Goal: Information Seeking & Learning: Learn about a topic

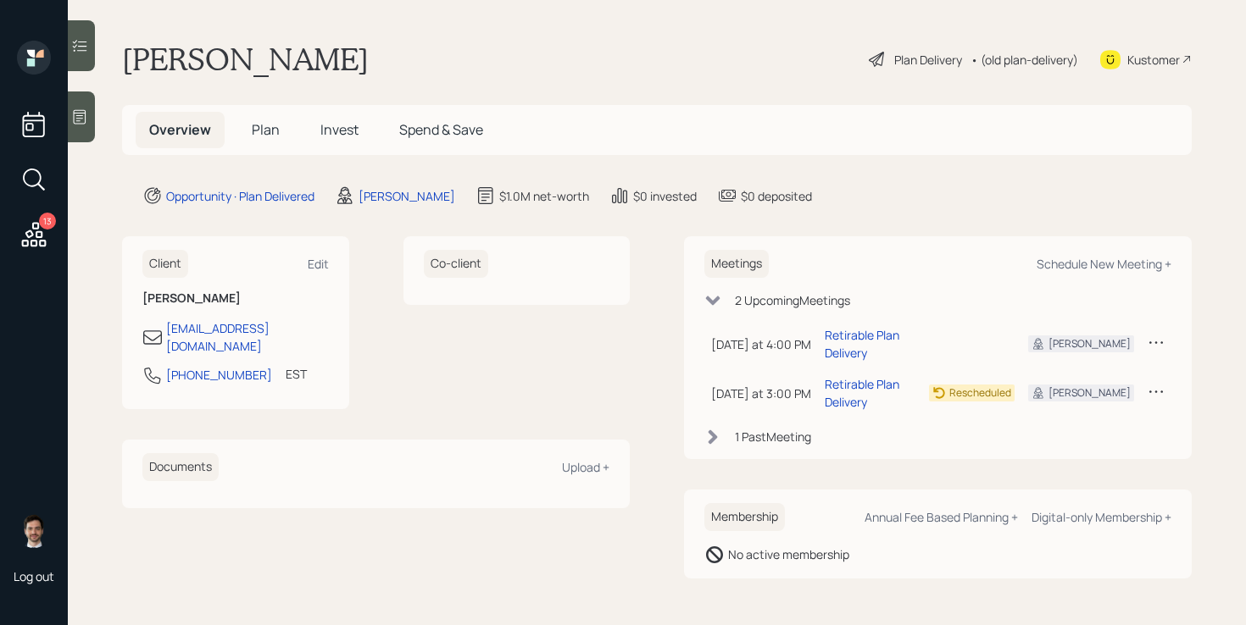
click at [925, 69] on div "Plan Delivery • (old plan-delivery)" at bounding box center [973, 59] width 213 height 37
click at [918, 56] on div "Plan Delivery" at bounding box center [928, 60] width 68 height 18
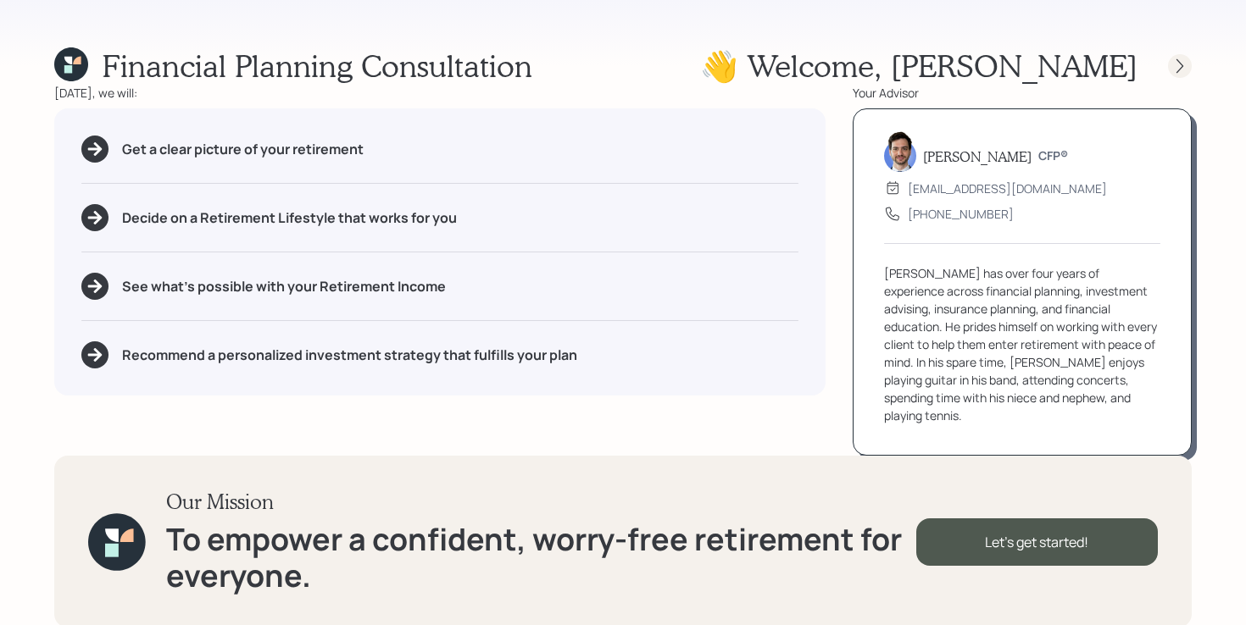
click at [1172, 70] on icon at bounding box center [1179, 66] width 17 height 17
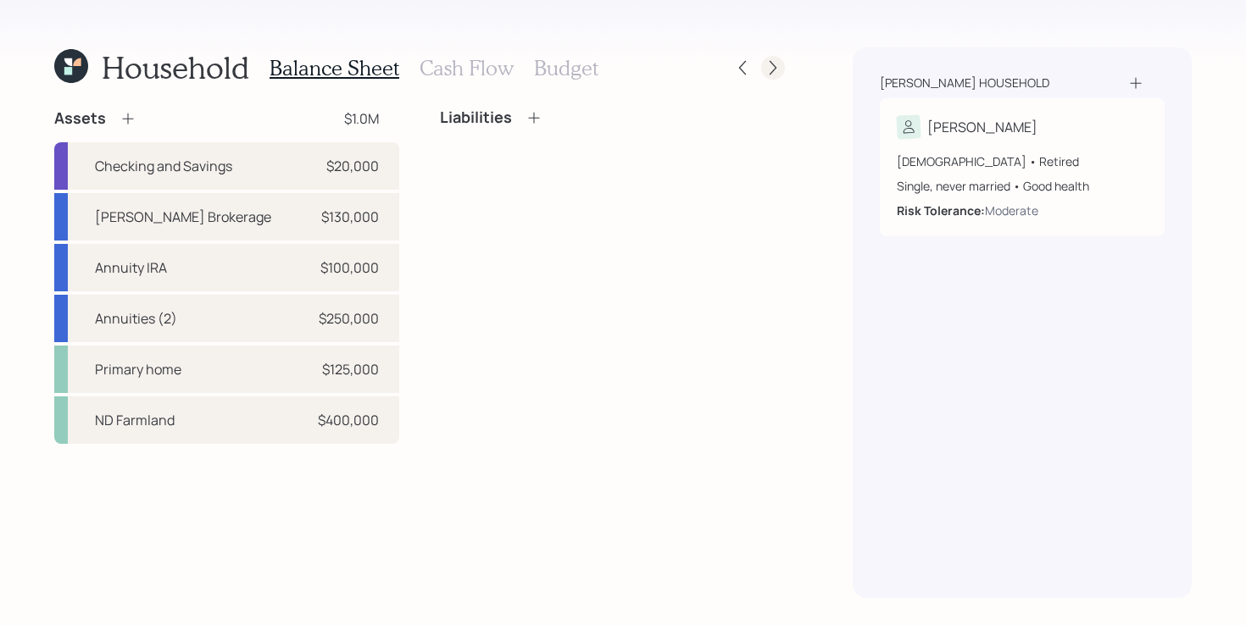
click at [778, 69] on icon at bounding box center [772, 67] width 17 height 17
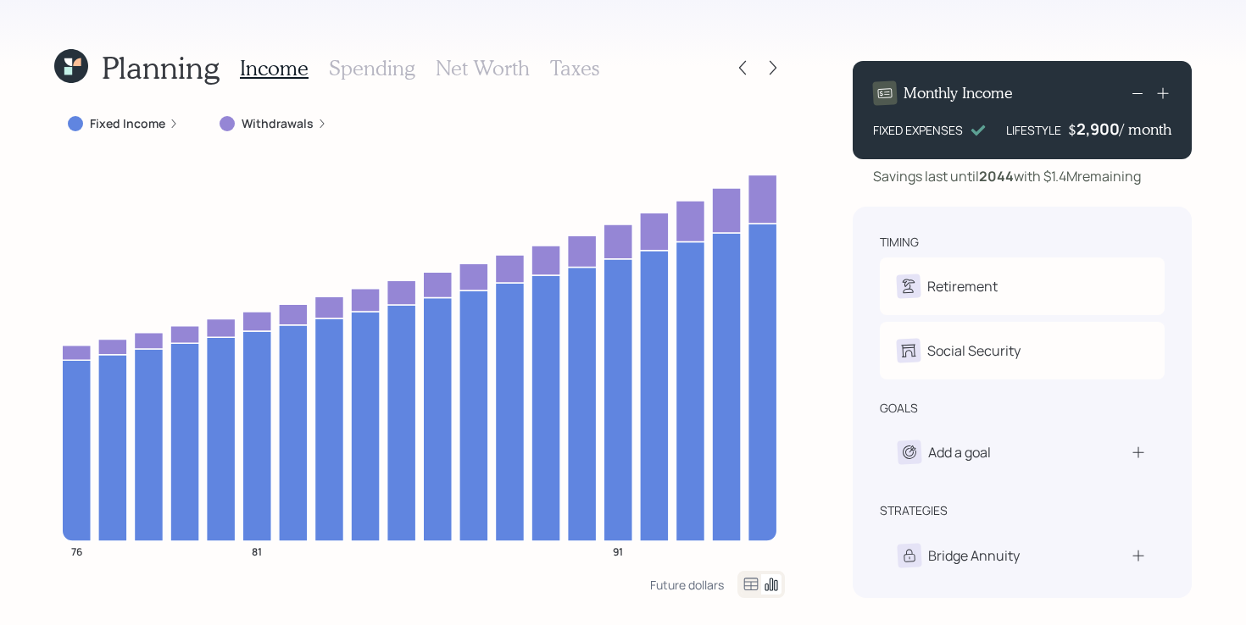
click at [778, 69] on icon at bounding box center [772, 67] width 17 height 17
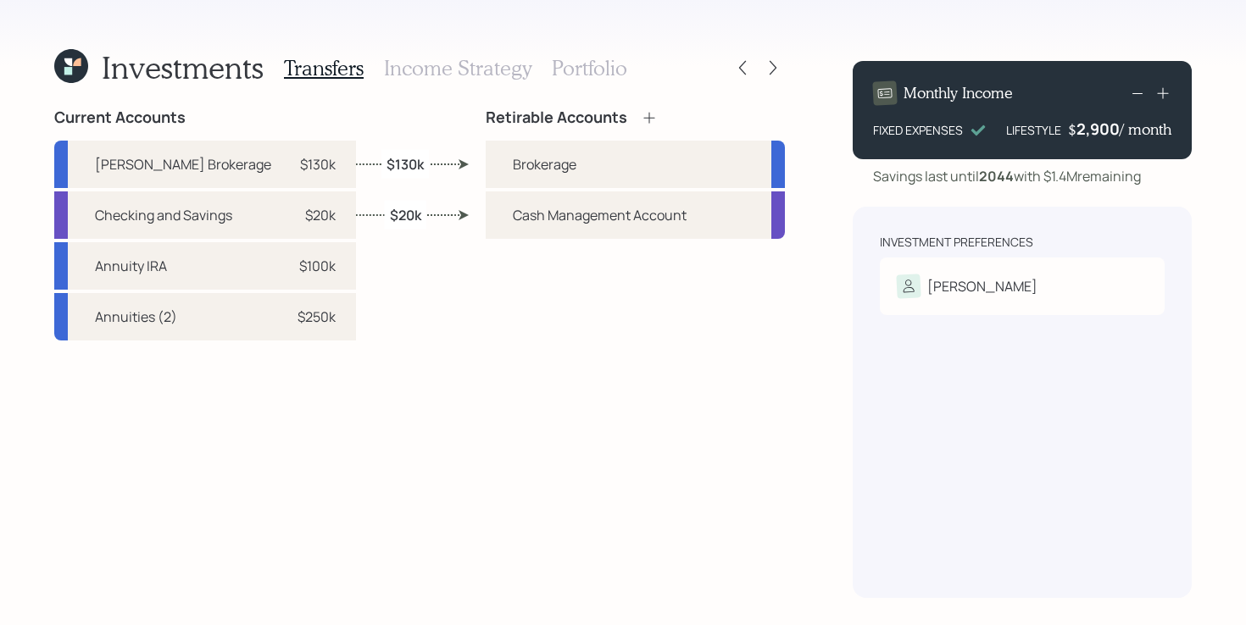
click at [73, 69] on icon at bounding box center [71, 66] width 34 height 34
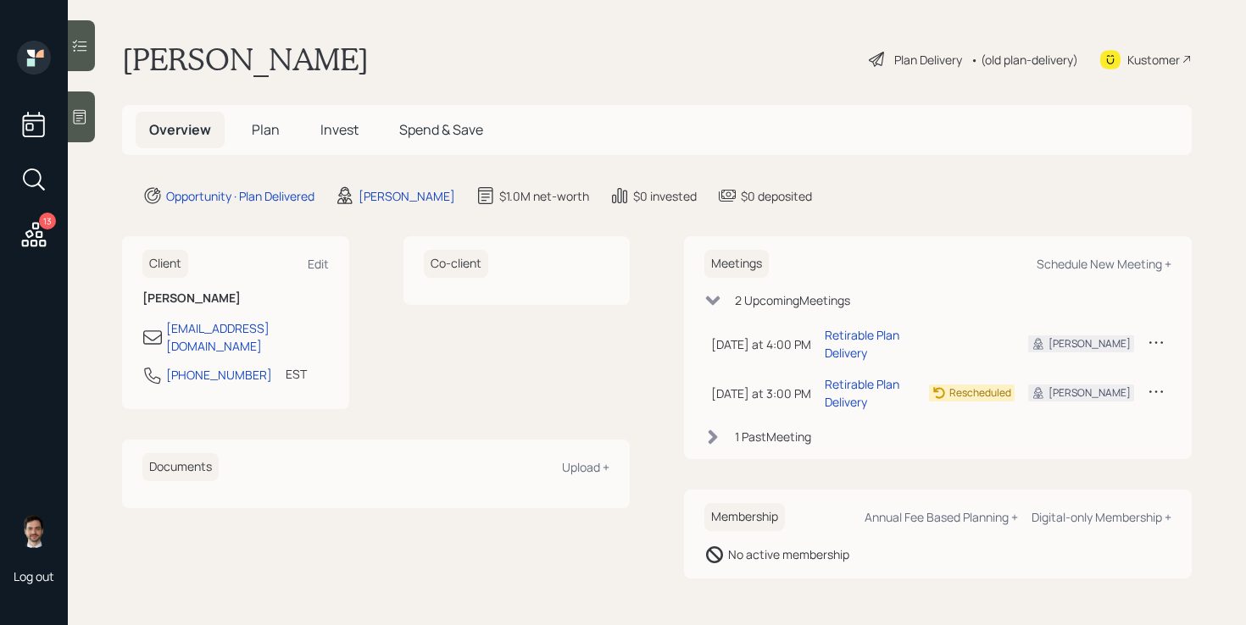
click at [258, 131] on span "Plan" at bounding box center [266, 129] width 28 height 19
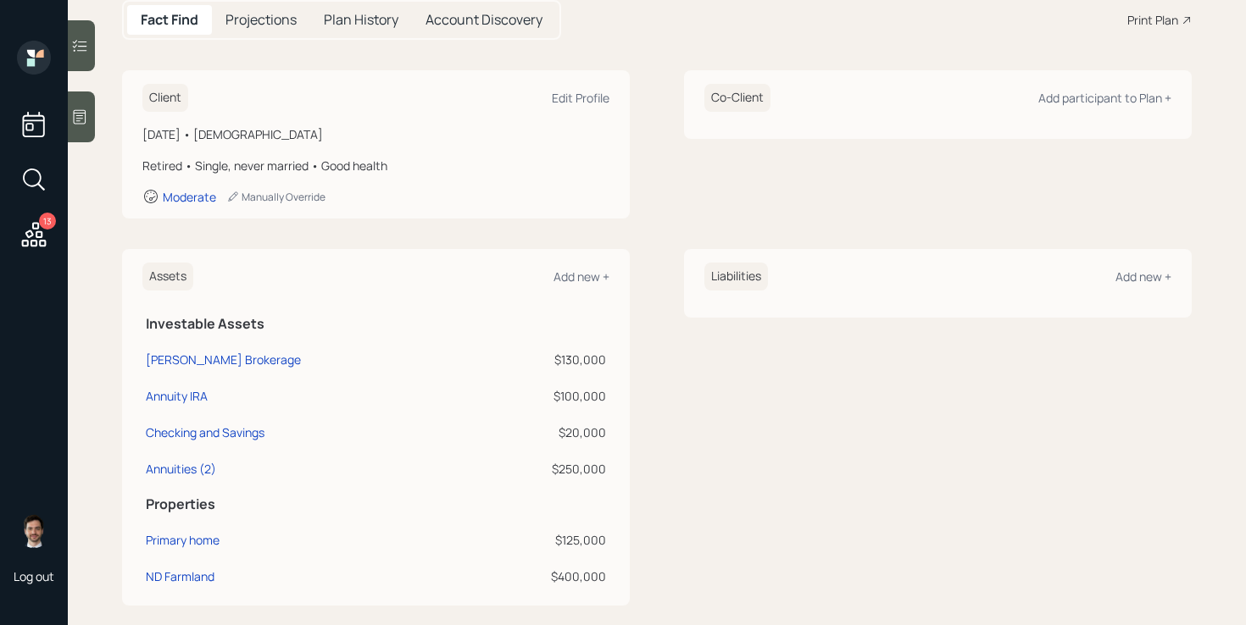
scroll to position [186, 0]
click at [654, 144] on div "Client Edit Profile [DATE] • [DEMOGRAPHIC_DATA] Retired • Single, never married…" at bounding box center [657, 143] width 1070 height 148
click at [678, 145] on div "Client Edit Profile [DATE] • [DEMOGRAPHIC_DATA] Retired • Single, never married…" at bounding box center [657, 143] width 1070 height 148
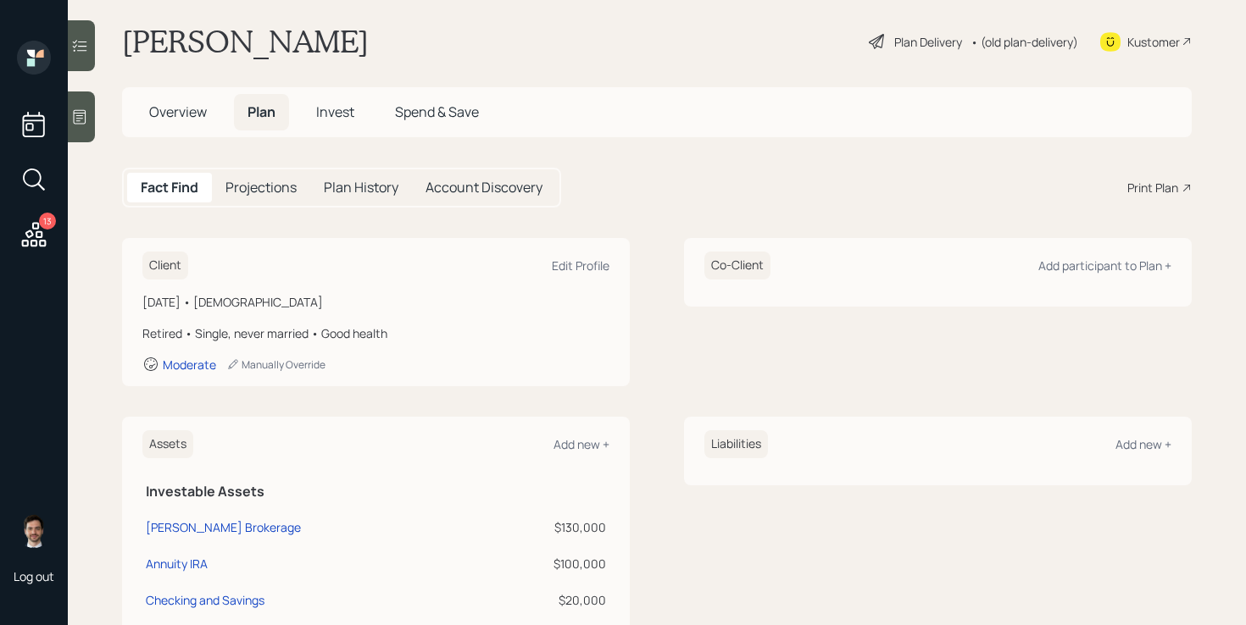
scroll to position [15, 0]
click at [910, 39] on div "Plan Delivery" at bounding box center [928, 45] width 68 height 18
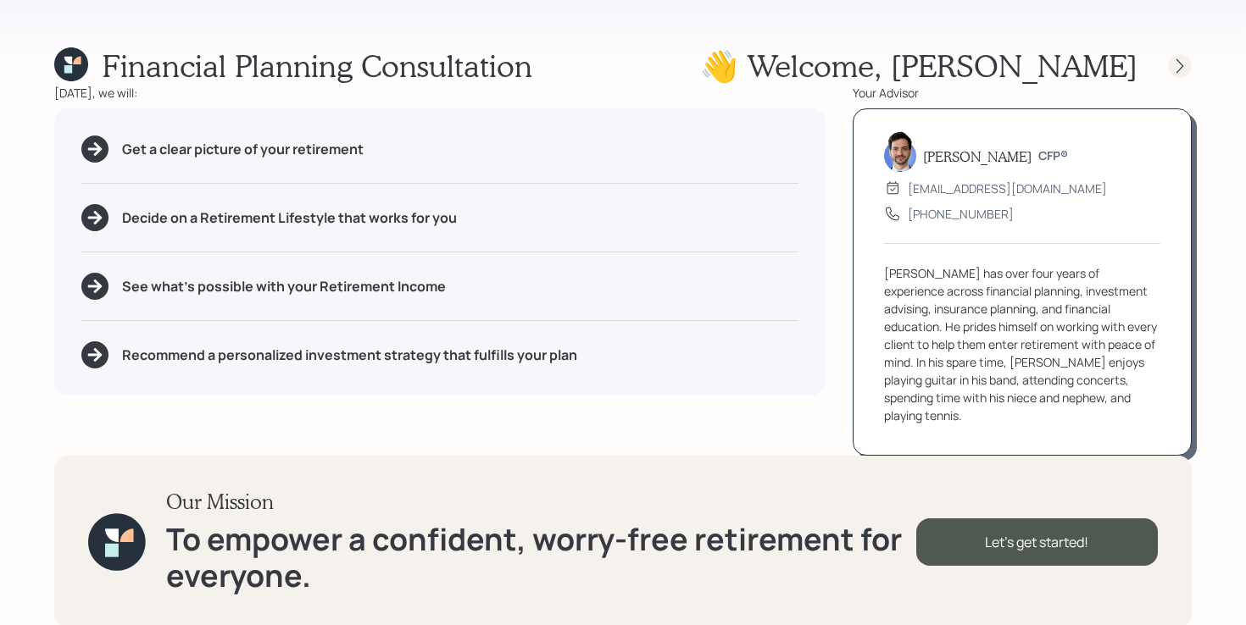
click at [1183, 62] on icon at bounding box center [1179, 66] width 17 height 17
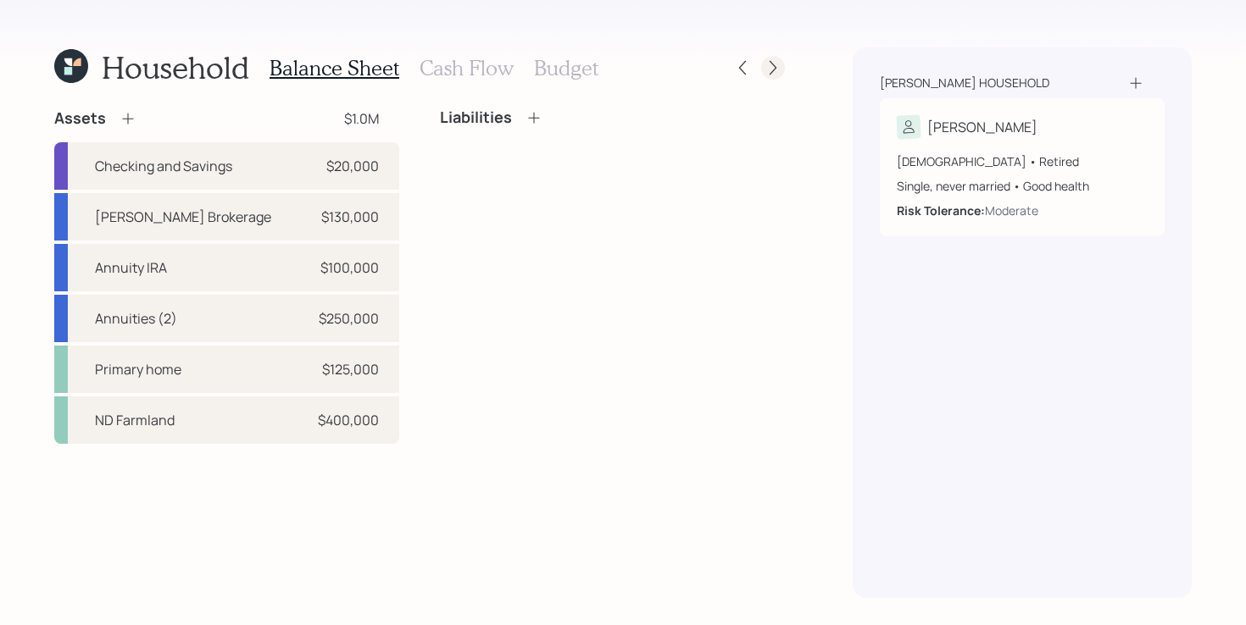
click at [769, 64] on icon at bounding box center [772, 67] width 17 height 17
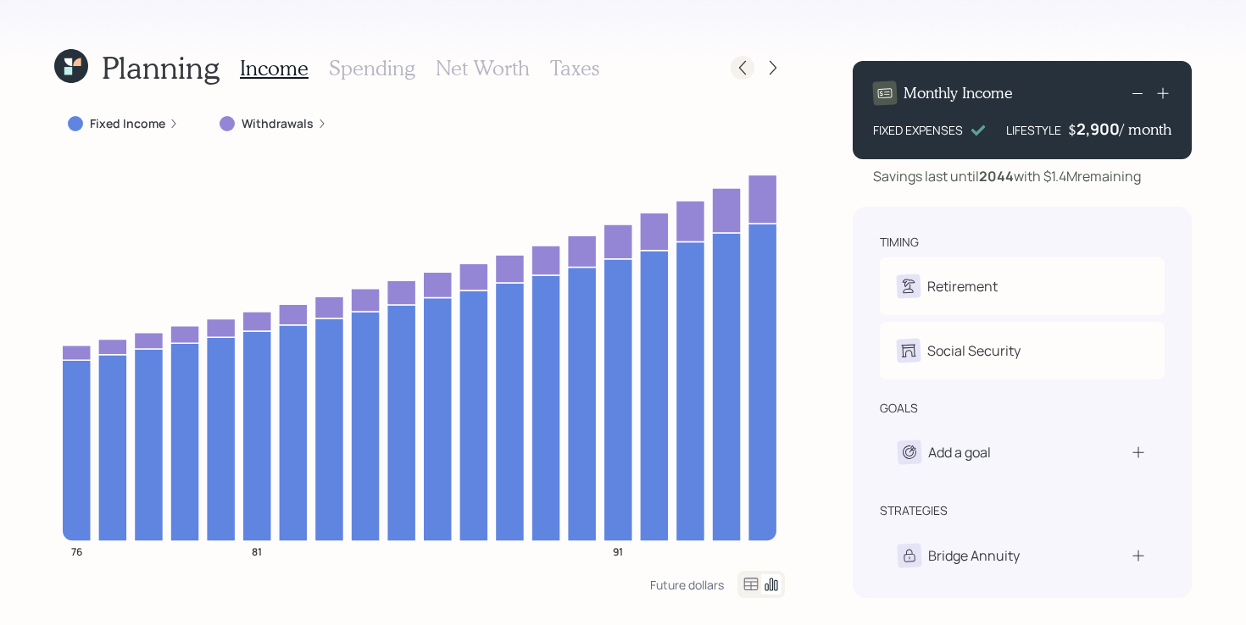
click at [744, 70] on icon at bounding box center [742, 67] width 17 height 17
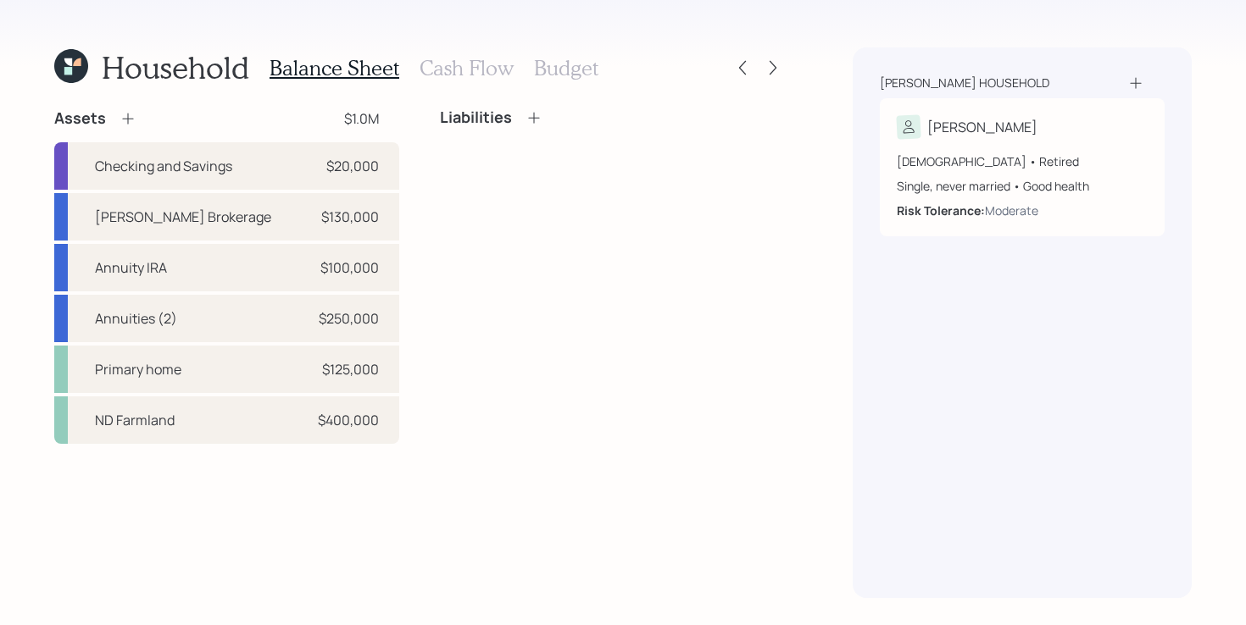
click at [580, 213] on div "Liabilities" at bounding box center [612, 276] width 345 height 336
click at [489, 171] on div "Liabilities" at bounding box center [612, 276] width 345 height 336
click at [440, 197] on div "Liabilities" at bounding box center [612, 276] width 345 height 336
click at [425, 213] on div "Assets $1.0M Checking and Savings $20,000 Edward Jones Brokerage $130,000 Annui…" at bounding box center [419, 276] width 731 height 336
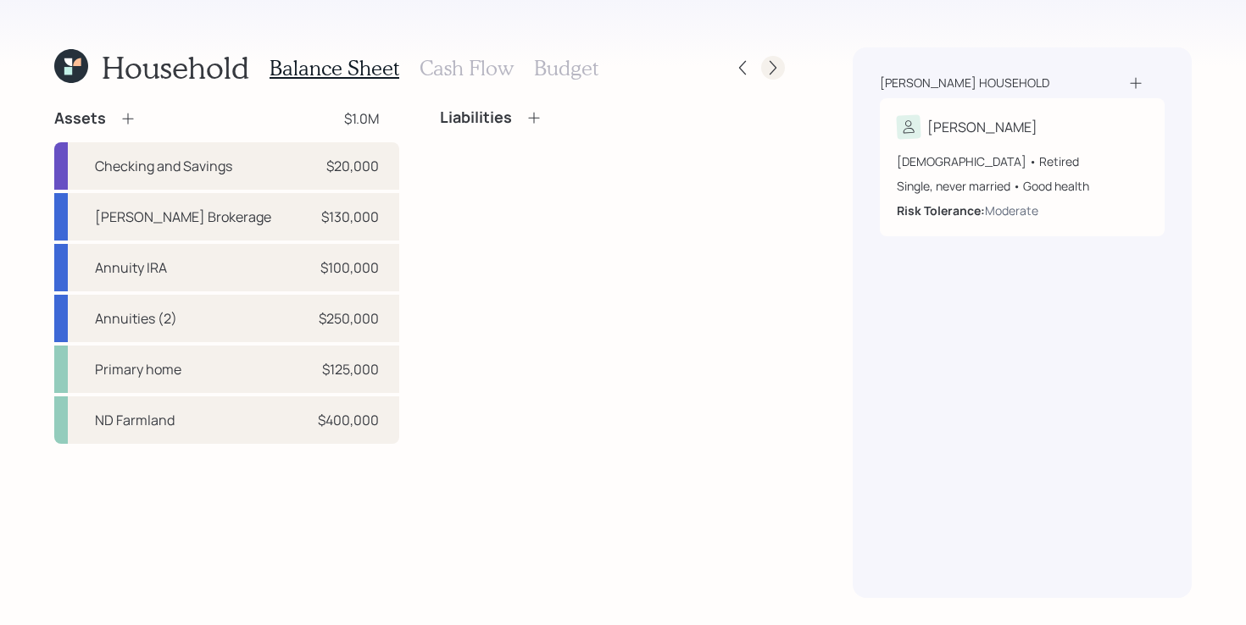
click at [772, 58] on div at bounding box center [773, 68] width 24 height 24
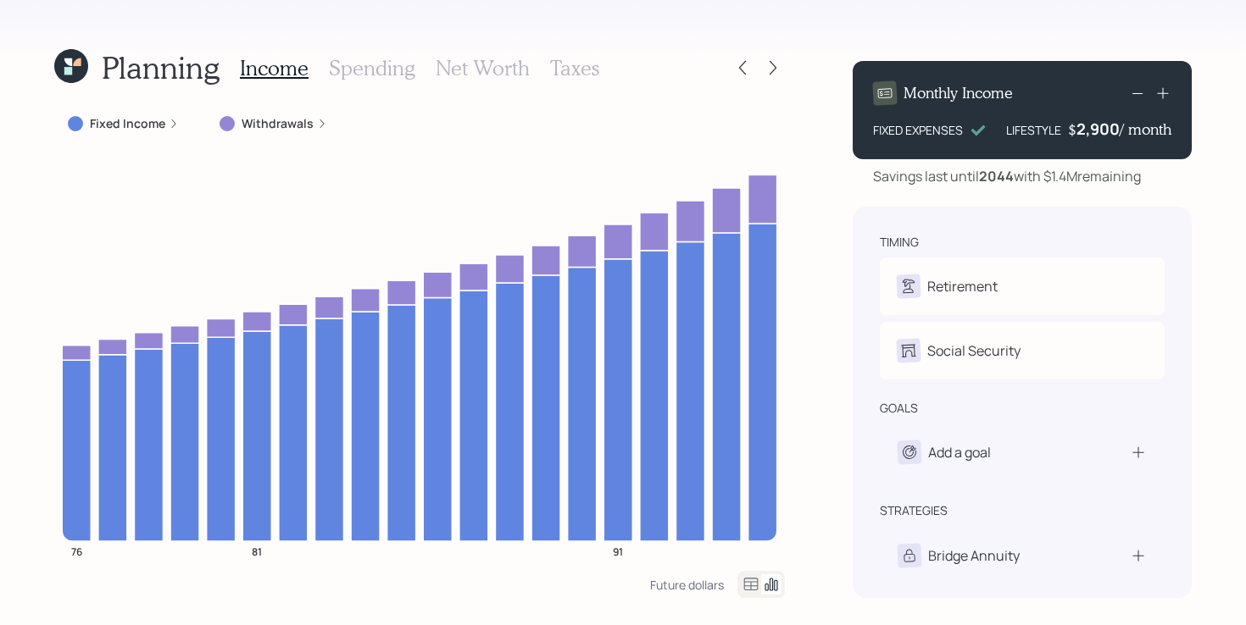
click at [772, 59] on icon at bounding box center [772, 67] width 17 height 17
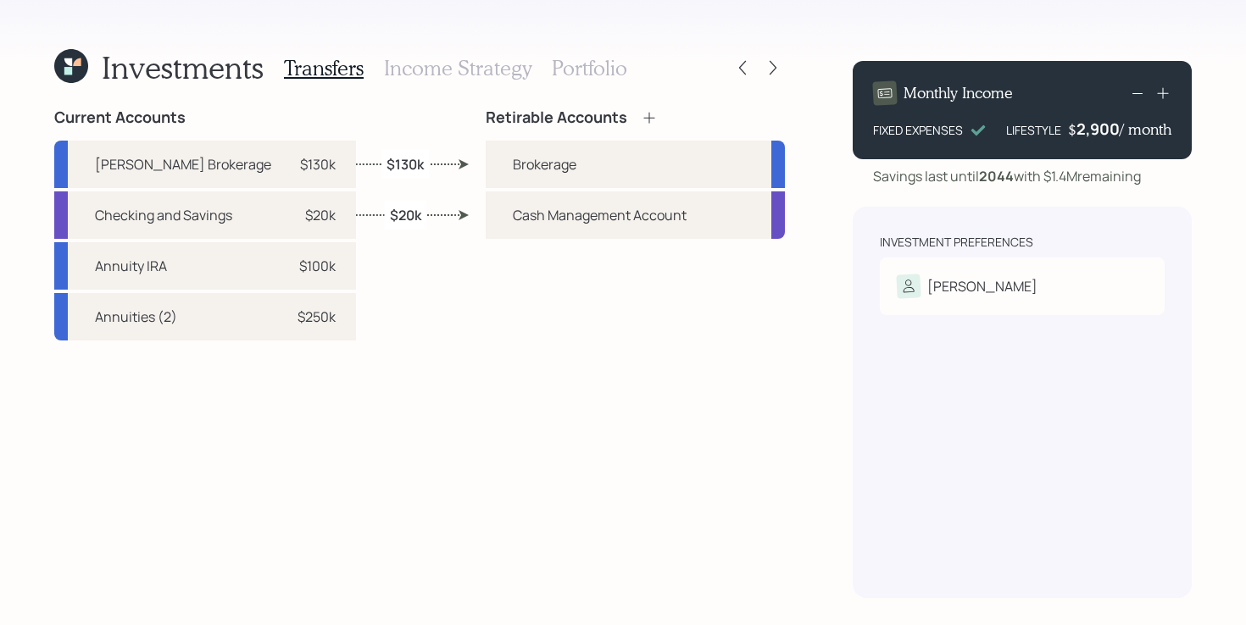
click at [772, 59] on icon at bounding box center [772, 67] width 17 height 17
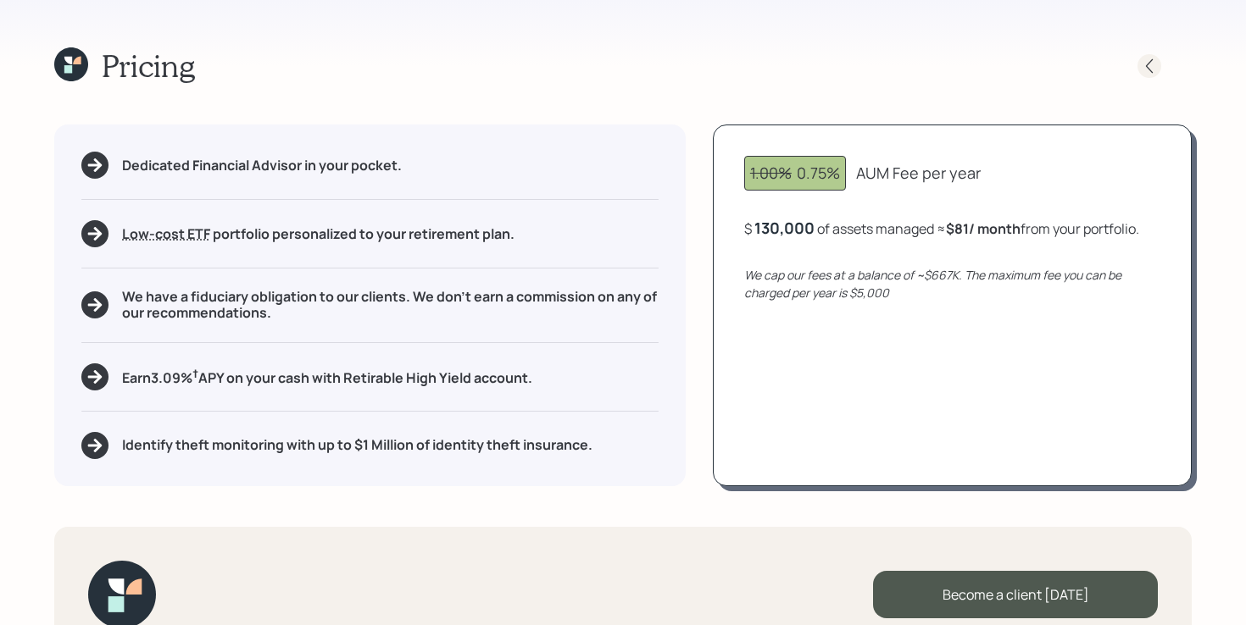
click at [1153, 70] on icon at bounding box center [1149, 66] width 17 height 17
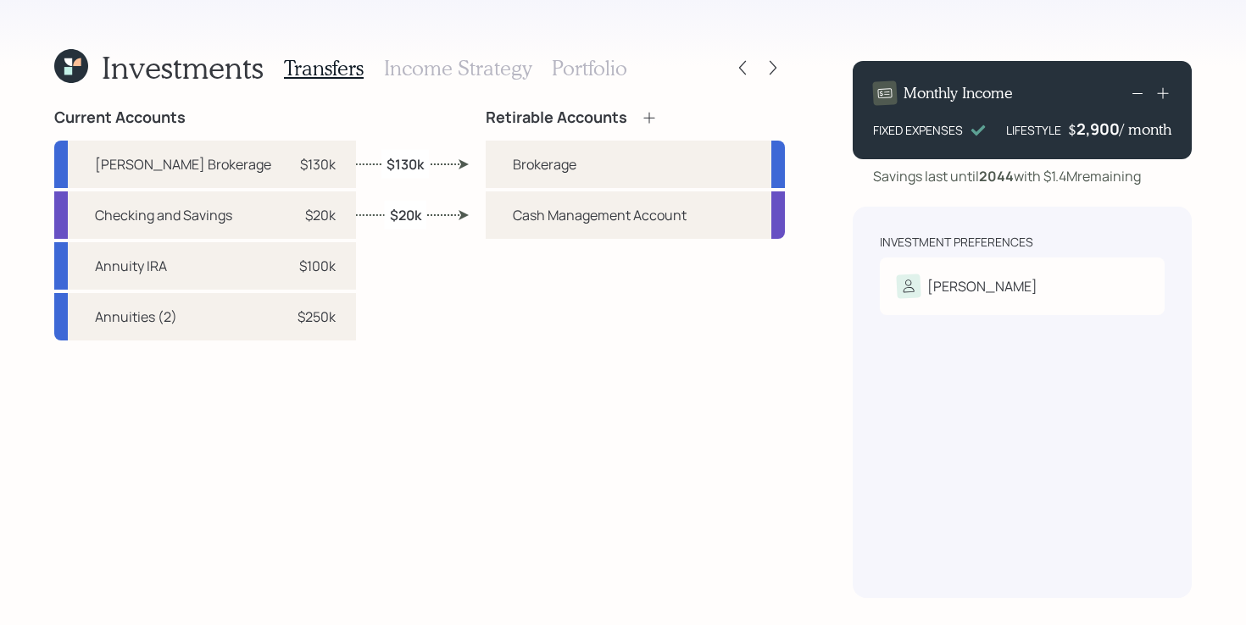
click at [590, 52] on div "Transfers Income Strategy Portfolio" at bounding box center [455, 67] width 343 height 41
click at [586, 64] on h3 "Portfolio" at bounding box center [589, 68] width 75 height 25
